Goal: Entertainment & Leisure: Consume media (video, audio)

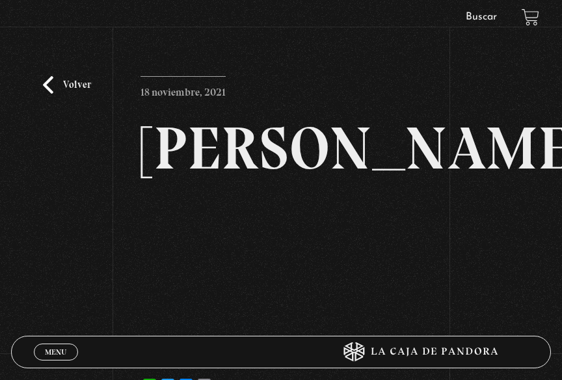
click at [53, 90] on link "Volver" at bounding box center [67, 85] width 48 height 18
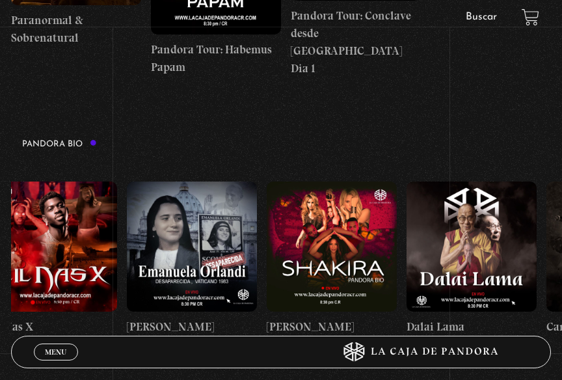
scroll to position [0, 38]
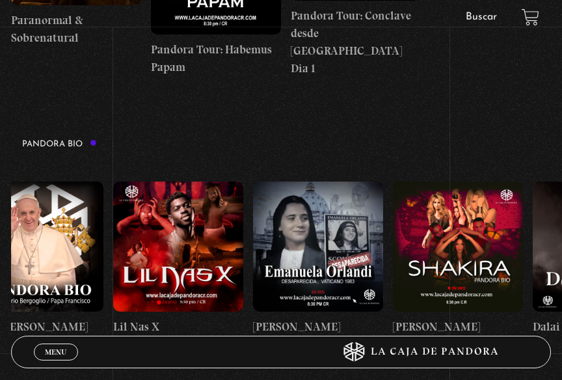
drag, startPoint x: 469, startPoint y: 230, endPoint x: 357, endPoint y: 220, distance: 113.1
click at [462, 228] on figure at bounding box center [458, 247] width 130 height 130
click at [160, 228] on figure at bounding box center [178, 247] width 130 height 130
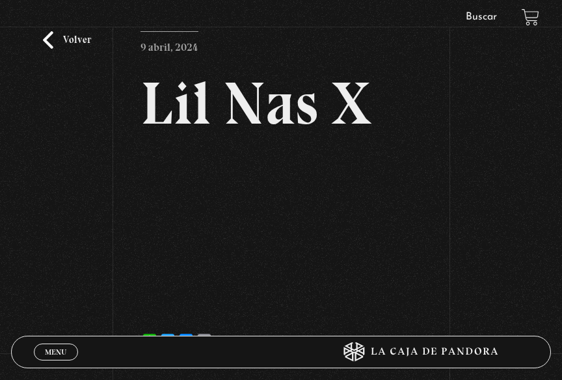
scroll to position [65, 0]
